Goal: Information Seeking & Learning: Learn about a topic

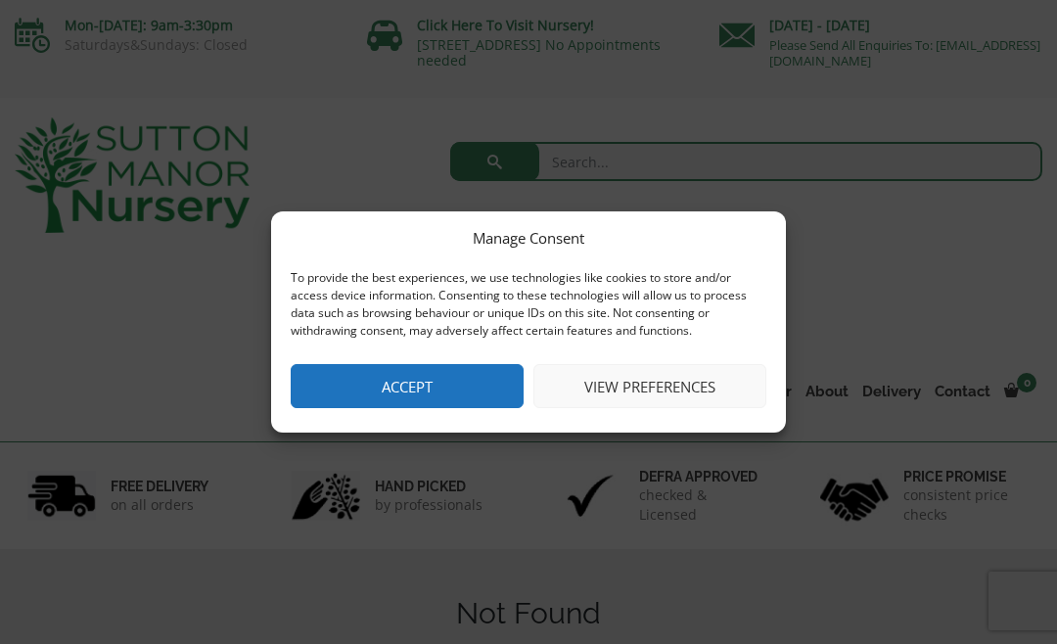
click at [474, 385] on button "Accept" at bounding box center [407, 386] width 233 height 44
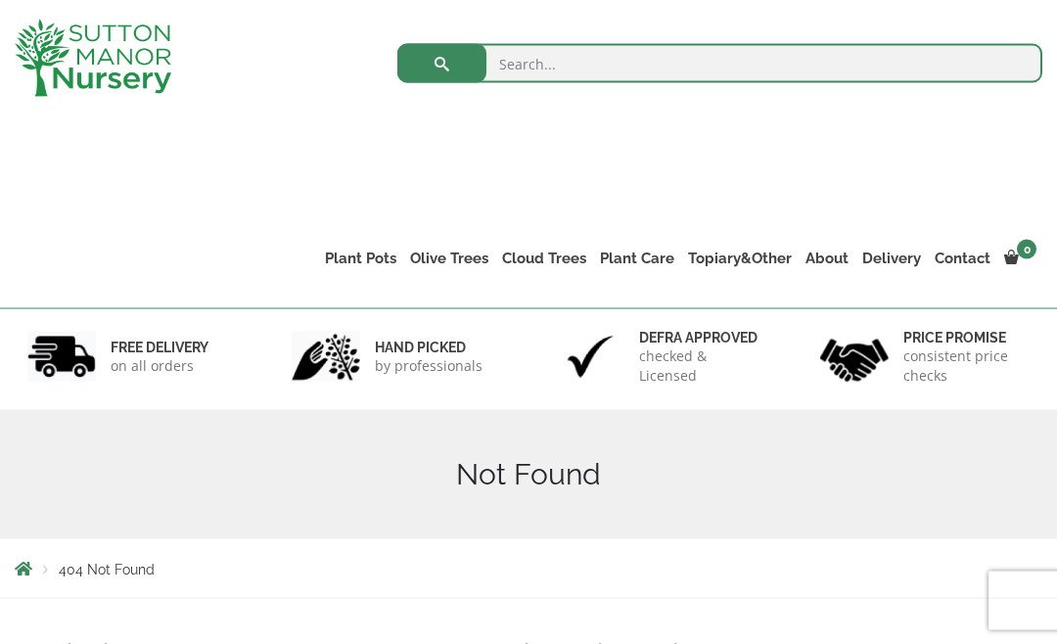
scroll to position [105, 0]
click at [0, 0] on link "Shallow Bowl Grande" at bounding box center [0, 0] width 0 height 0
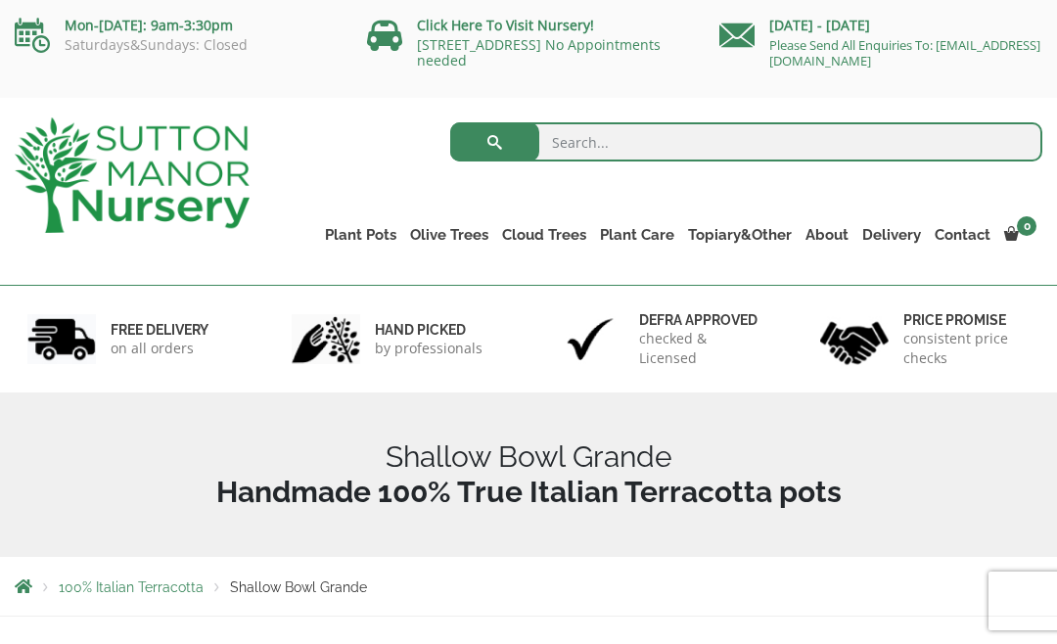
click at [0, 0] on link "Gnarled Olive Trees (Bella Range)" at bounding box center [0, 0] width 0 height 0
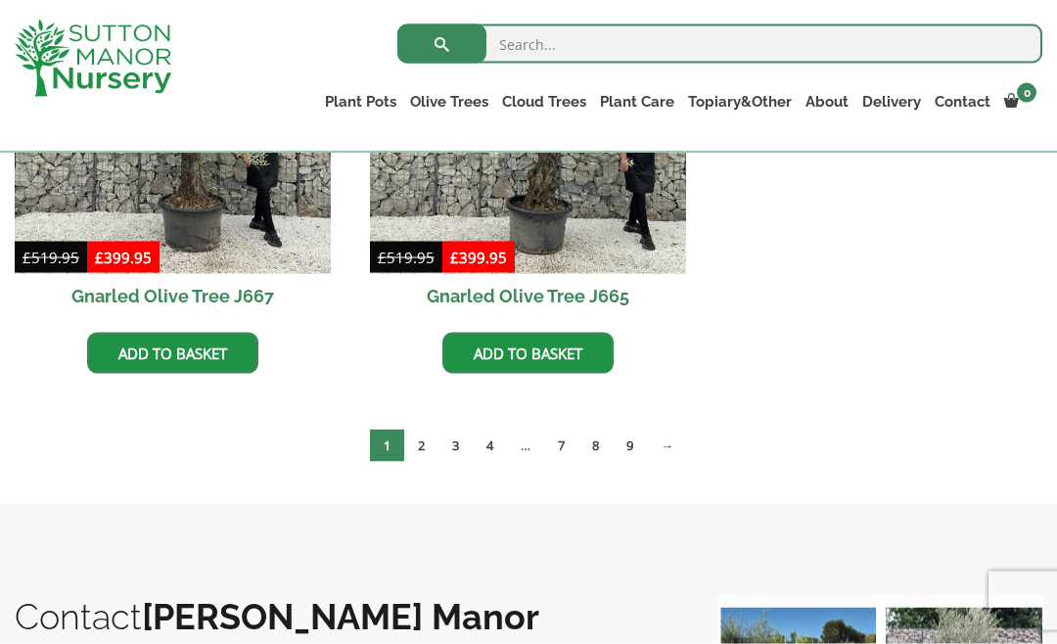
scroll to position [1662, 0]
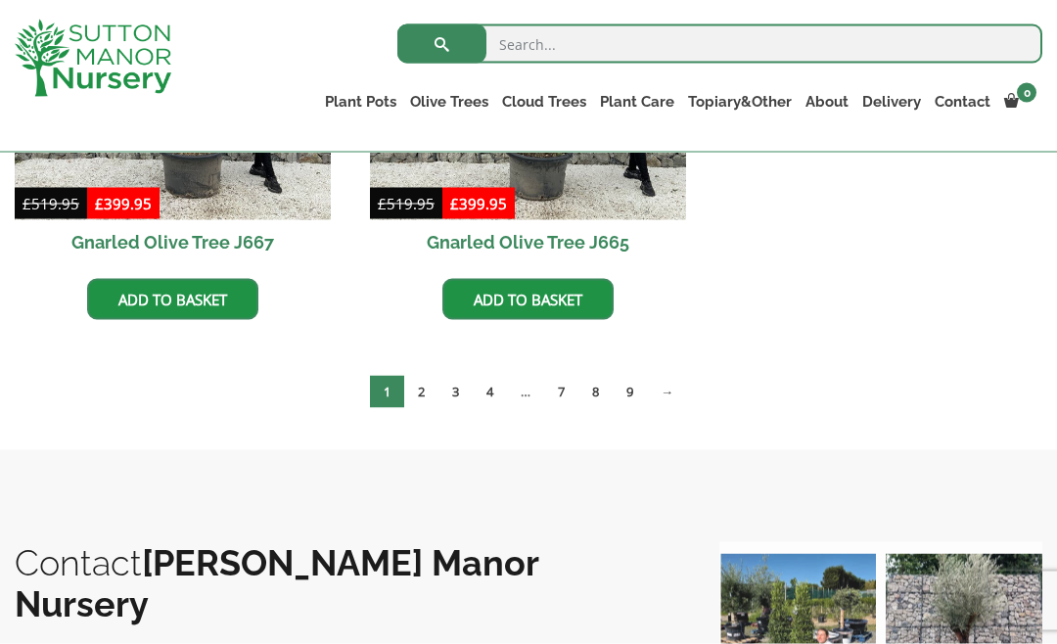
click at [427, 390] on link "2" at bounding box center [421, 392] width 34 height 32
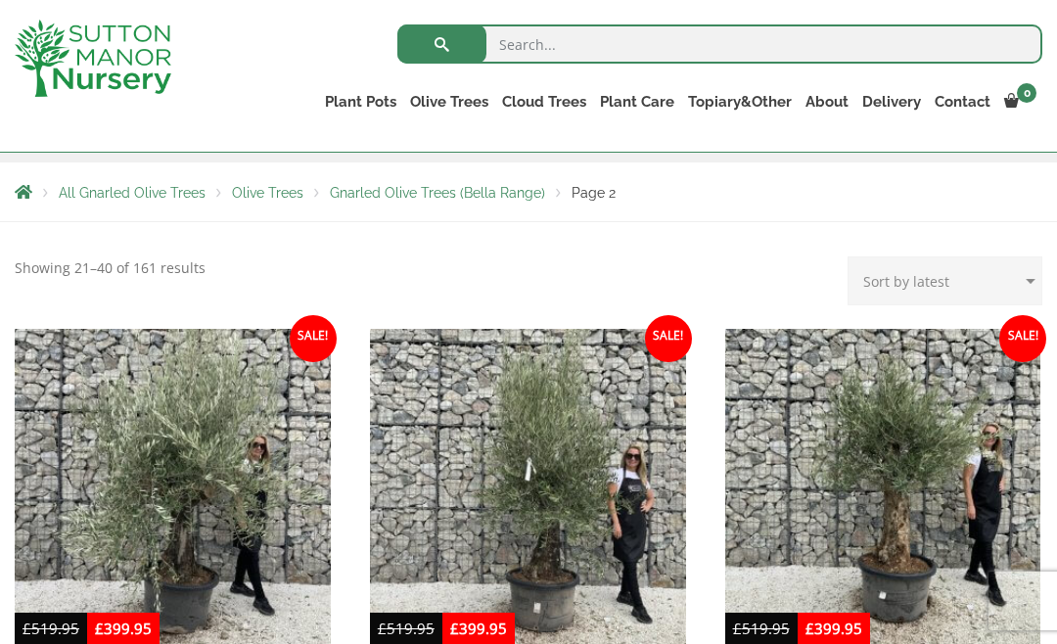
scroll to position [323, 0]
click at [0, 0] on link "Gnarled Olive Trees (Grande Range)" at bounding box center [0, 0] width 0 height 0
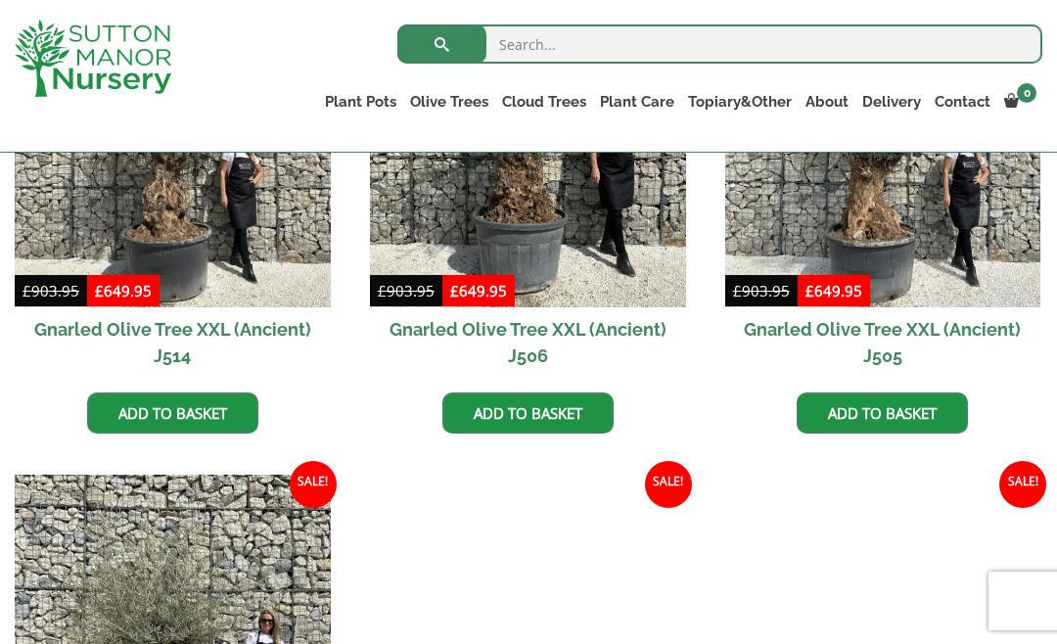
scroll to position [2574, 0]
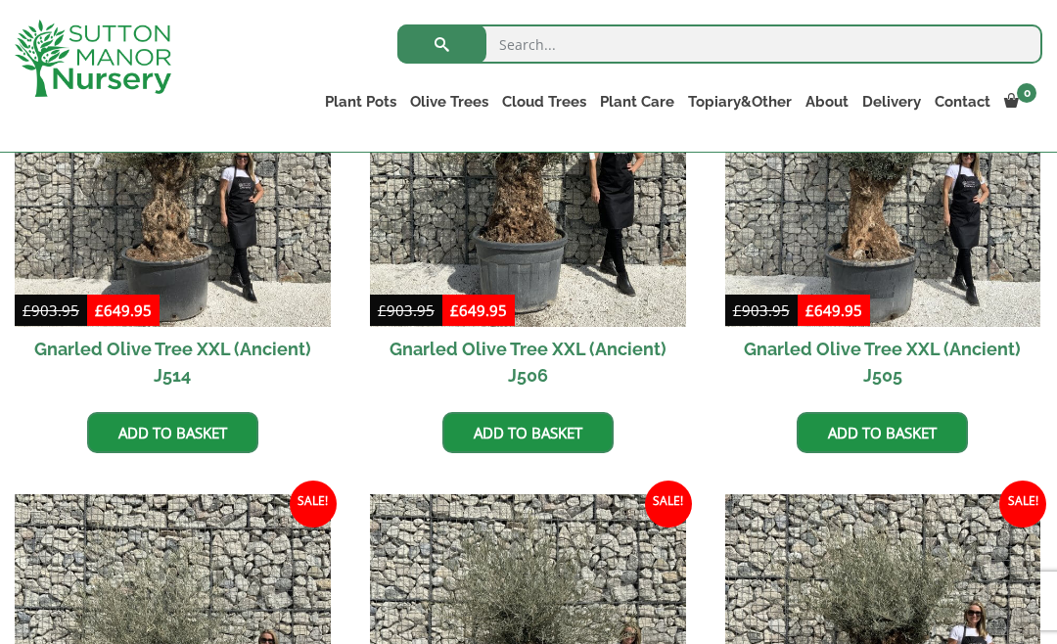
click at [0, 0] on link "Plateau Olive Trees (Mesa Range)" at bounding box center [0, 0] width 0 height 0
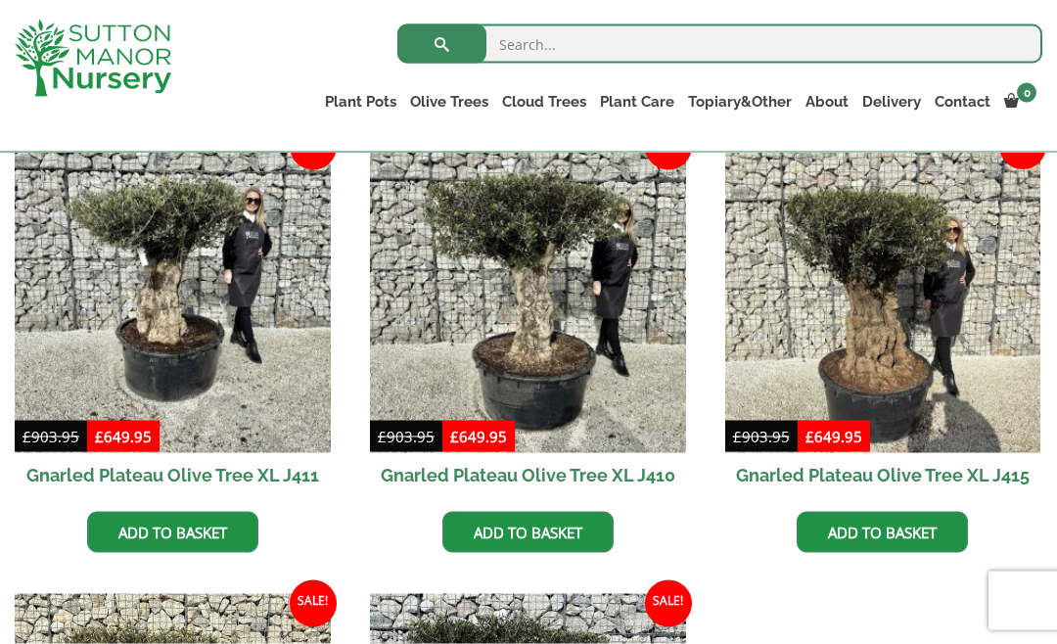
scroll to position [864, 0]
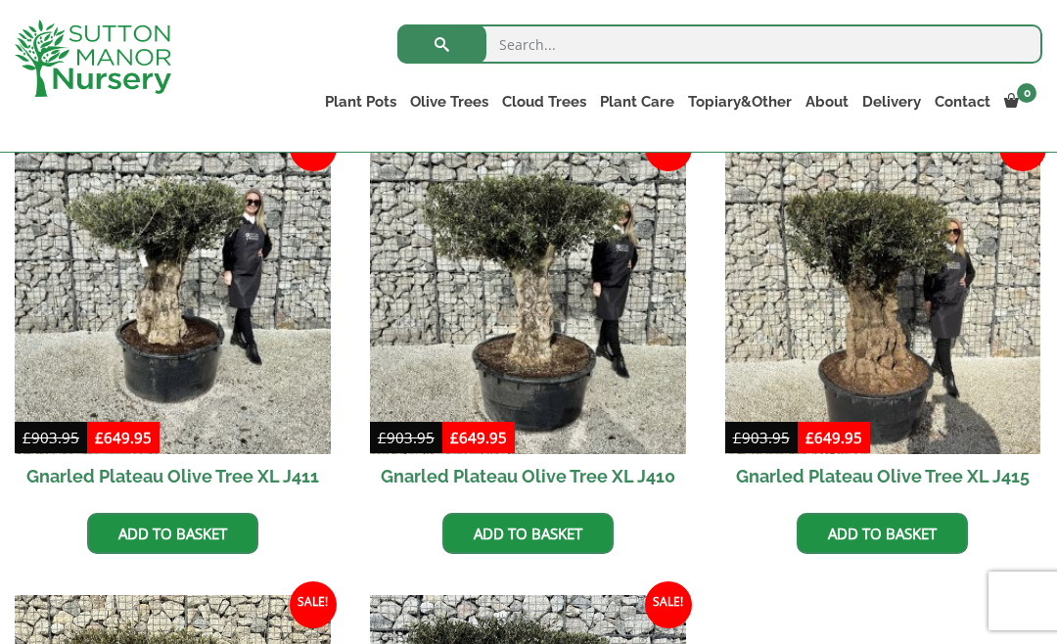
click at [0, 0] on link "Multi Stem Olives (Arcadia Range)" at bounding box center [0, 0] width 0 height 0
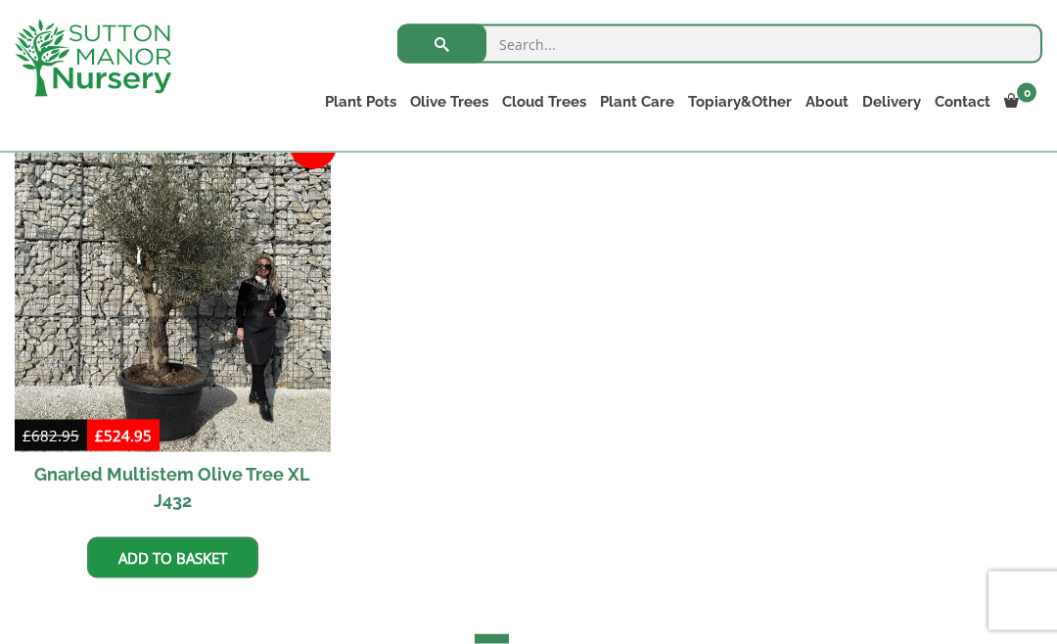
scroll to position [3283, 0]
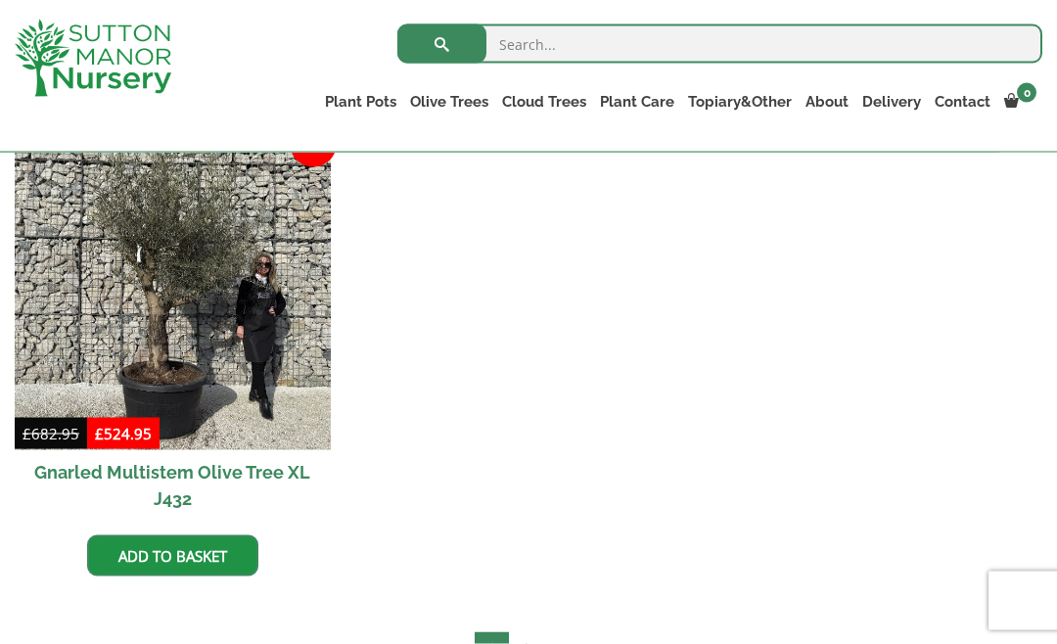
click at [537, 632] on link "2" at bounding box center [526, 648] width 34 height 32
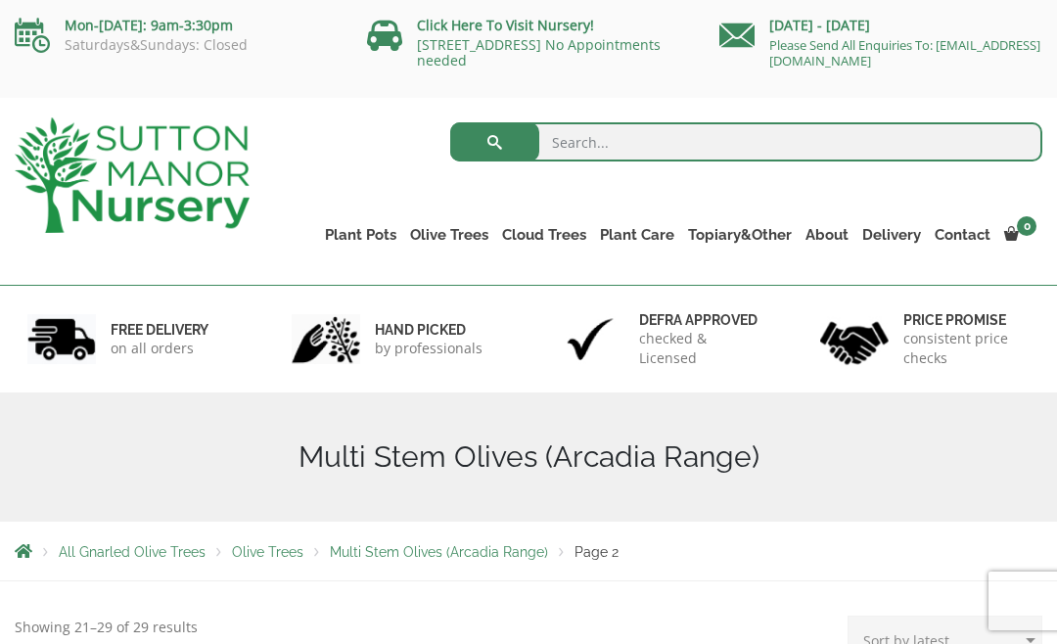
click at [0, 0] on link "Ilex Crenata Cloud Trees" at bounding box center [0, 0] width 0 height 0
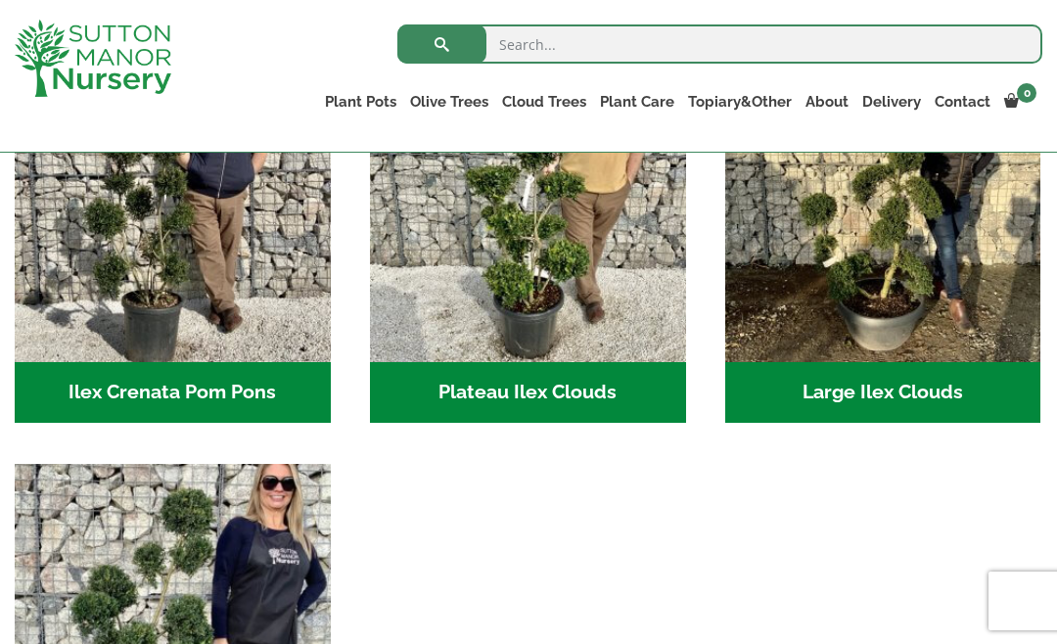
scroll to position [527, 0]
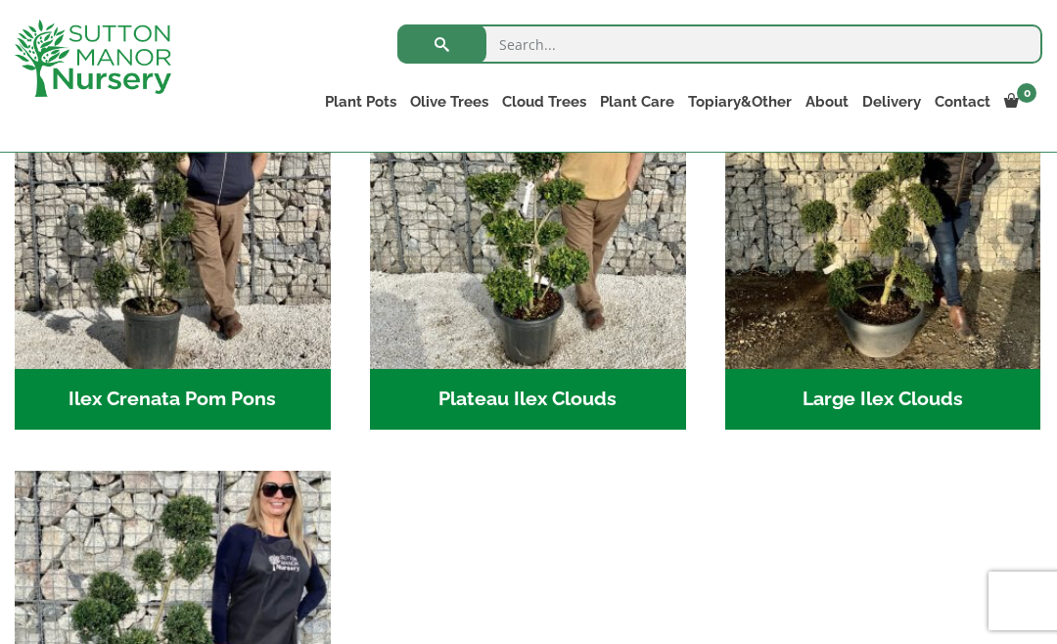
click at [970, 271] on img "Visit product category Large Ilex Clouds" at bounding box center [883, 211] width 316 height 316
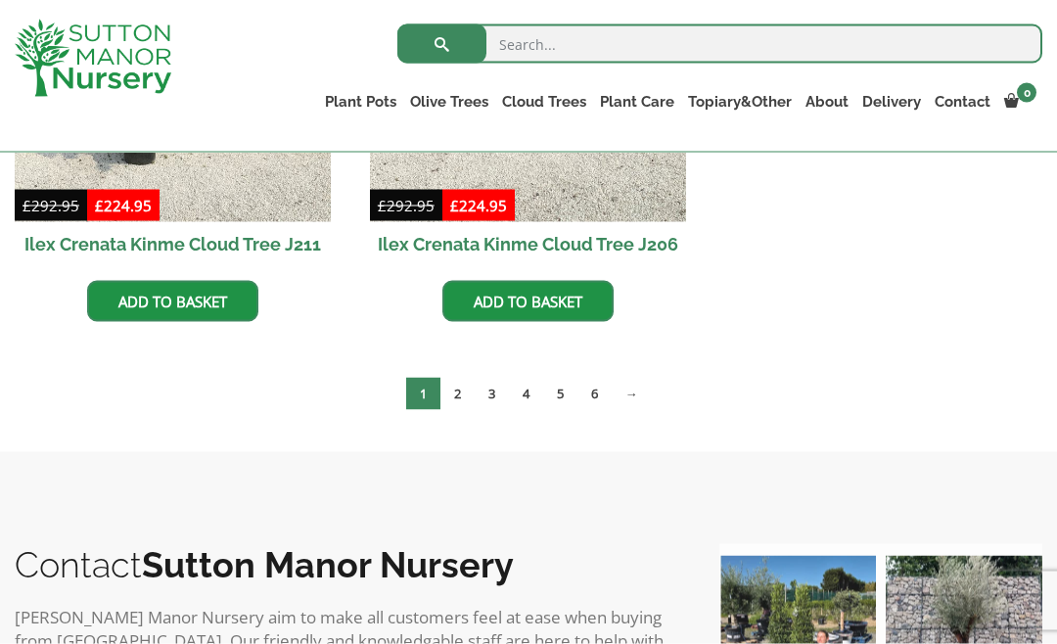
scroll to position [1215, 0]
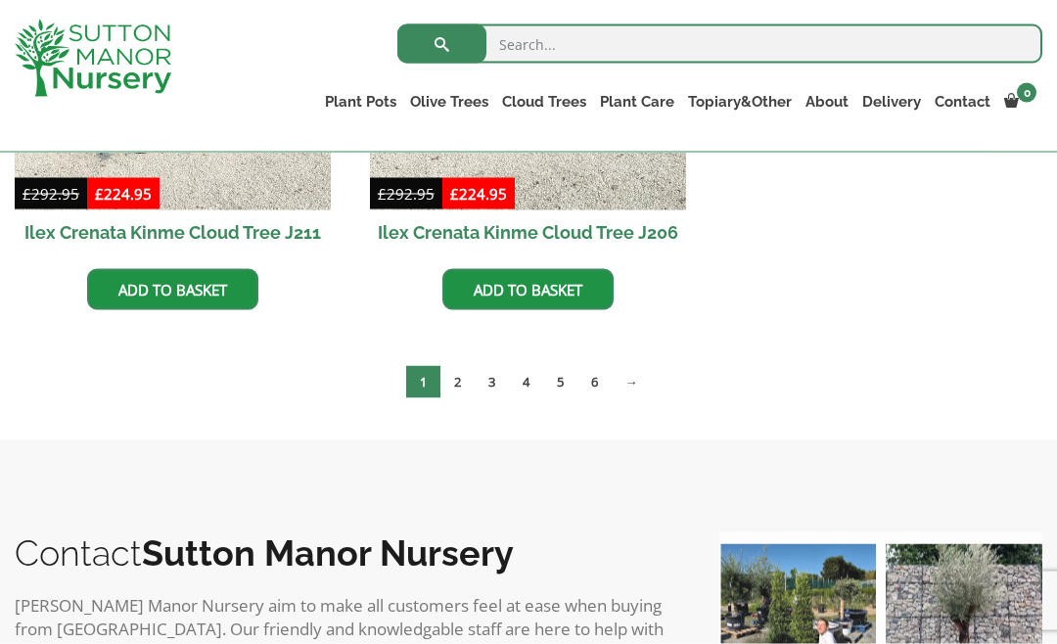
click at [531, 384] on link "4" at bounding box center [526, 382] width 34 height 32
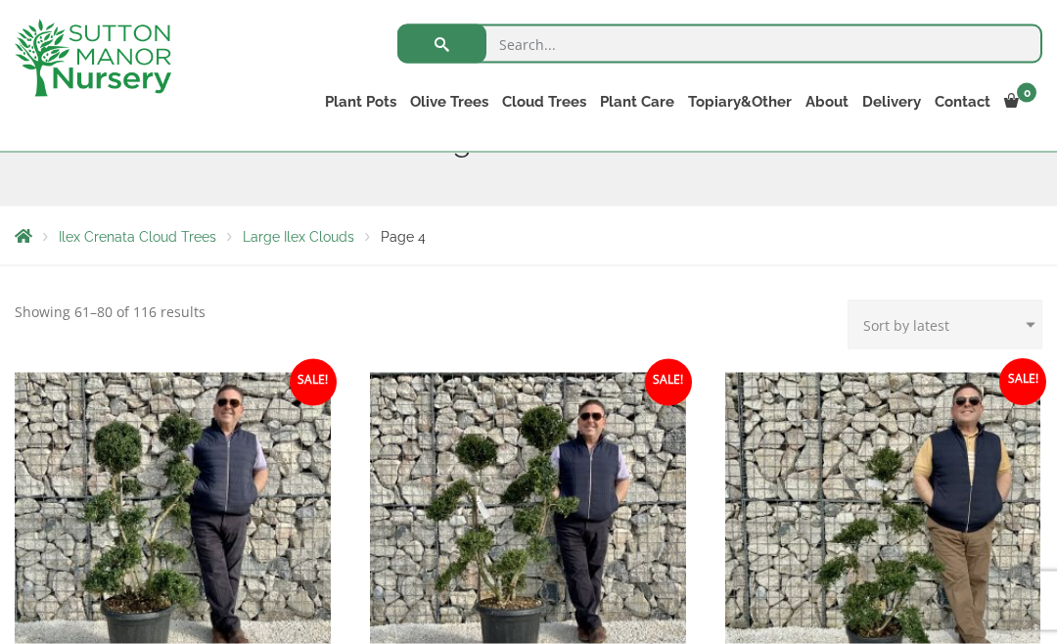
scroll to position [281, 0]
click at [0, 0] on link "Castlewellan" at bounding box center [0, 0] width 0 height 0
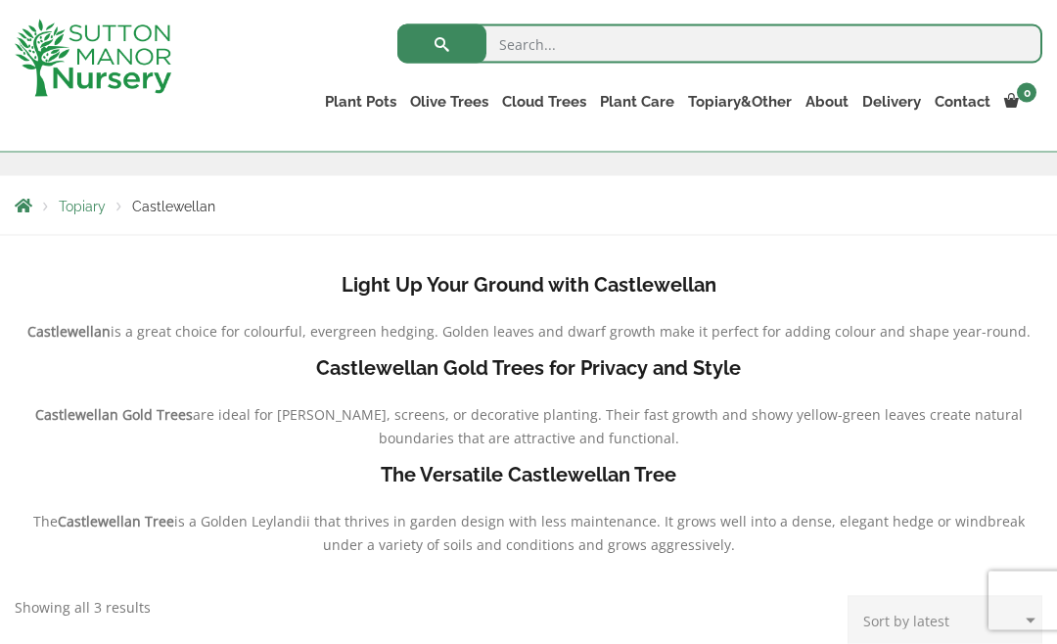
scroll to position [311, 0]
click at [0, 0] on link "Ligustrum Pom Poms" at bounding box center [0, 0] width 0 height 0
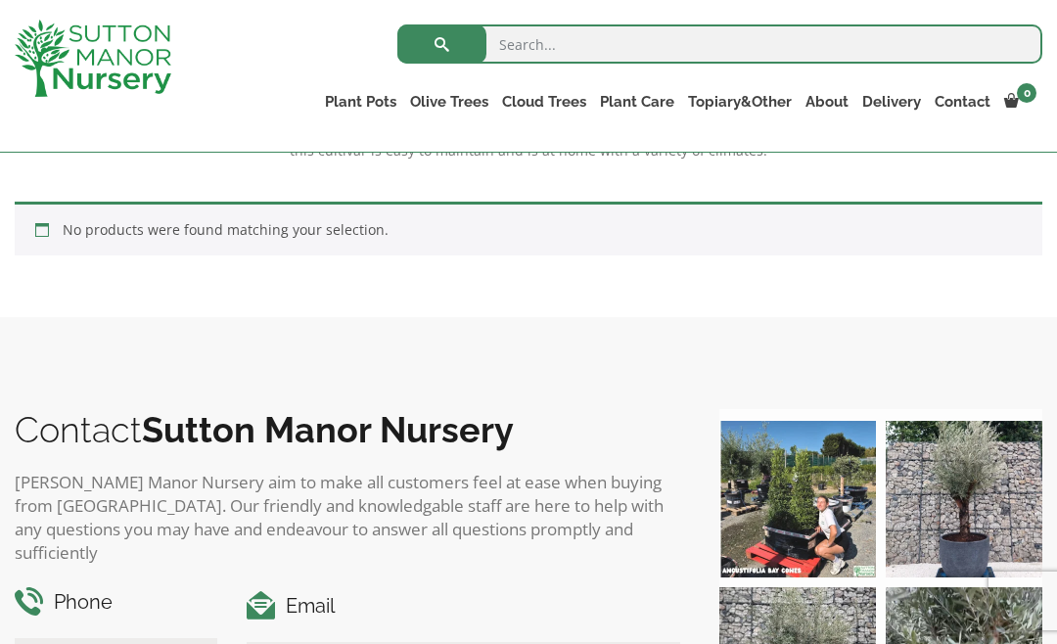
scroll to position [723, 0]
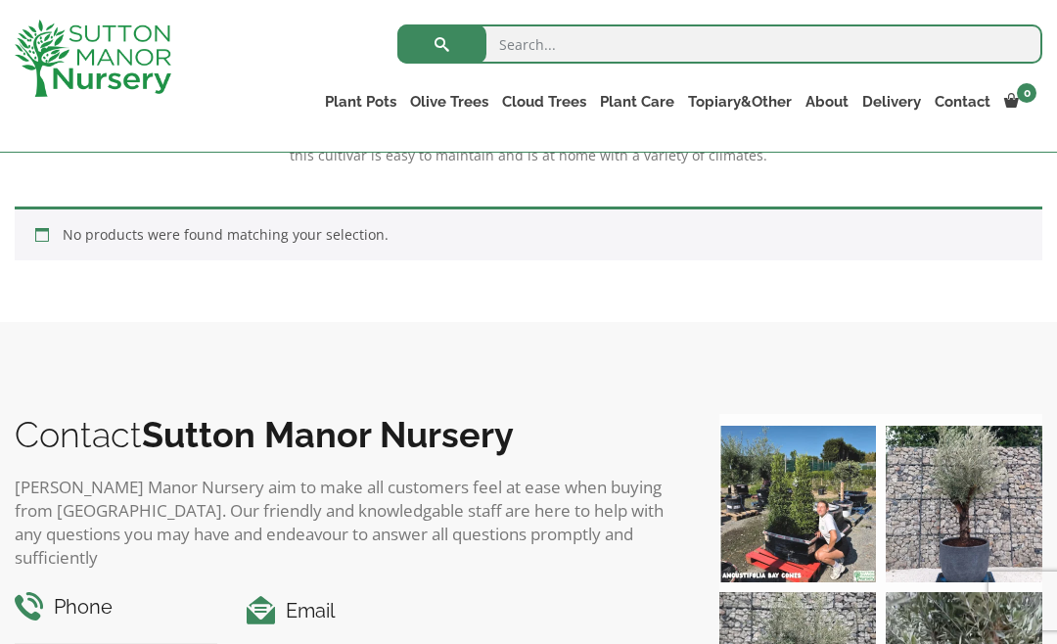
click at [0, 0] on link "Ligustrum Pom Poms" at bounding box center [0, 0] width 0 height 0
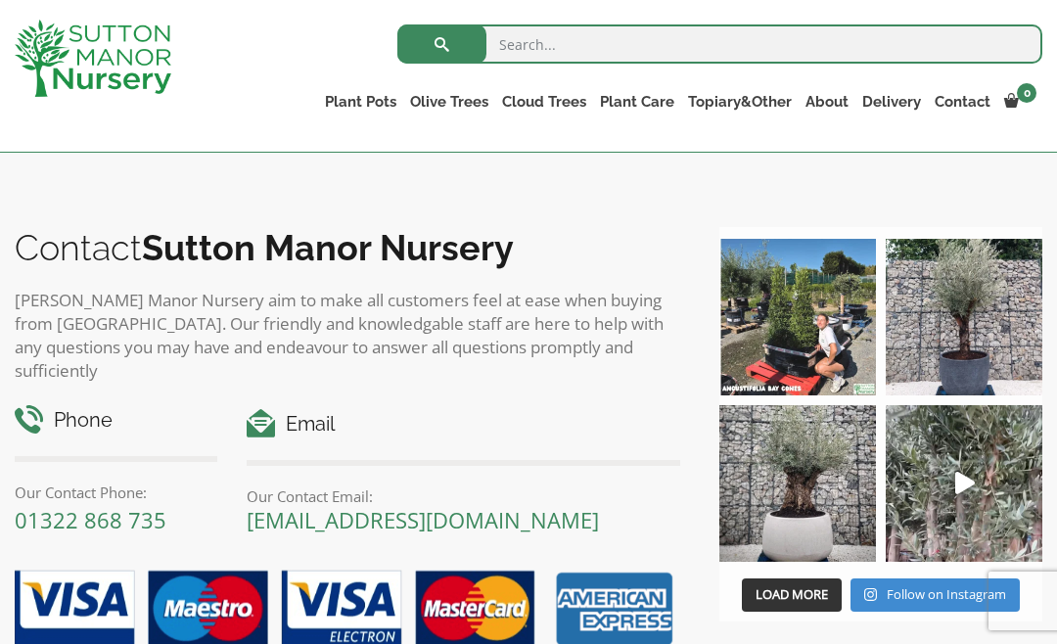
scroll to position [916, 0]
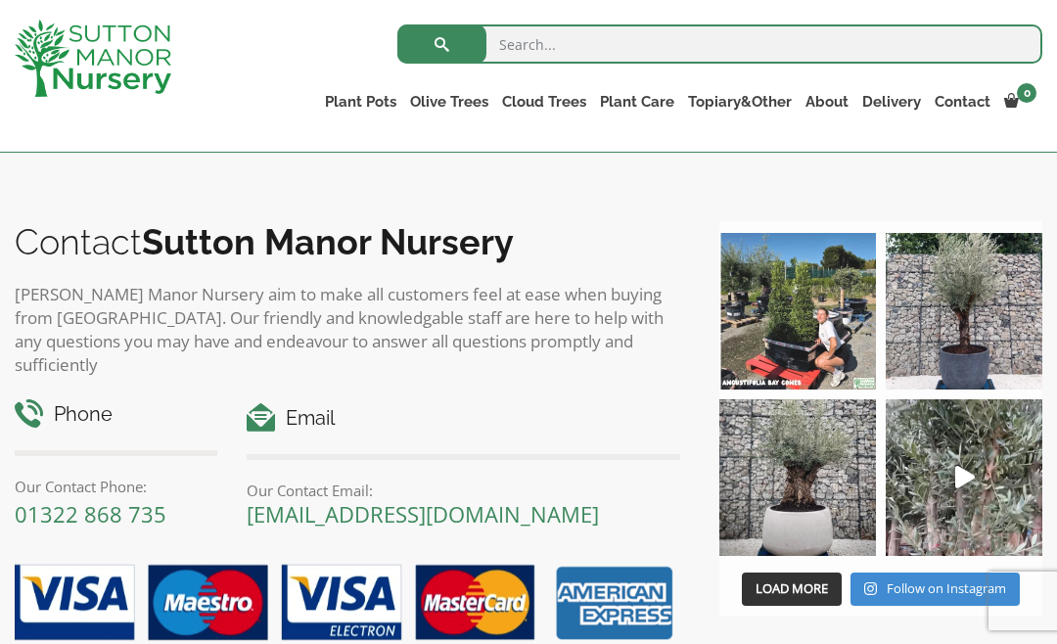
click at [831, 315] on img at bounding box center [797, 311] width 157 height 157
